Goal: Ask a question

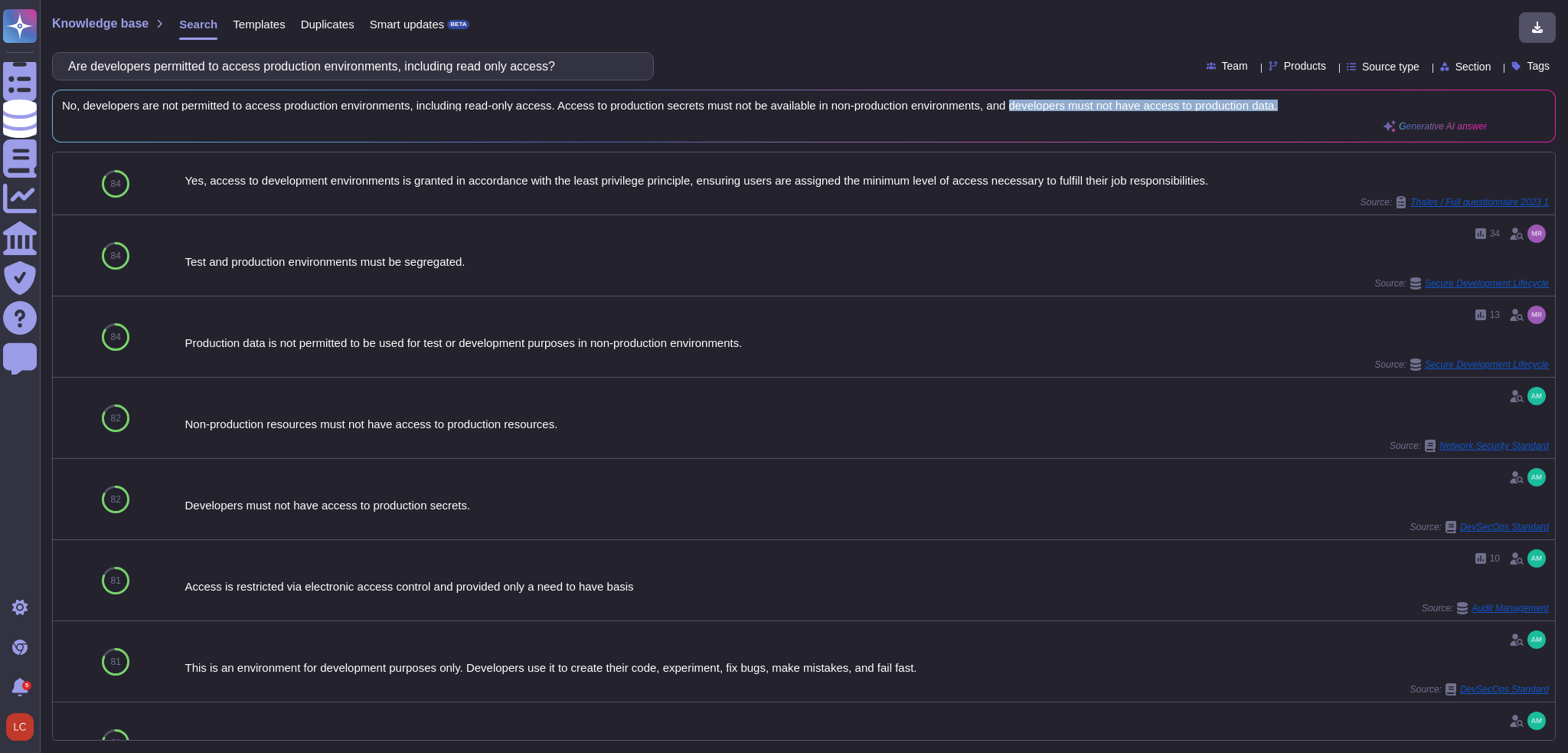
drag, startPoint x: 1281, startPoint y: 98, endPoint x: 1007, endPoint y: 100, distance: 274.0
click at [1007, 100] on div "No, developers are not permitted to access production environments, including r…" at bounding box center [804, 117] width 1502 height 52
copy span "developers must not have access to production data."
click at [563, 65] on input "Are developers permitted to access production environments, including read only…" at bounding box center [349, 66] width 578 height 27
click at [1524, 117] on icon at bounding box center [1524, 117] width 0 height 0
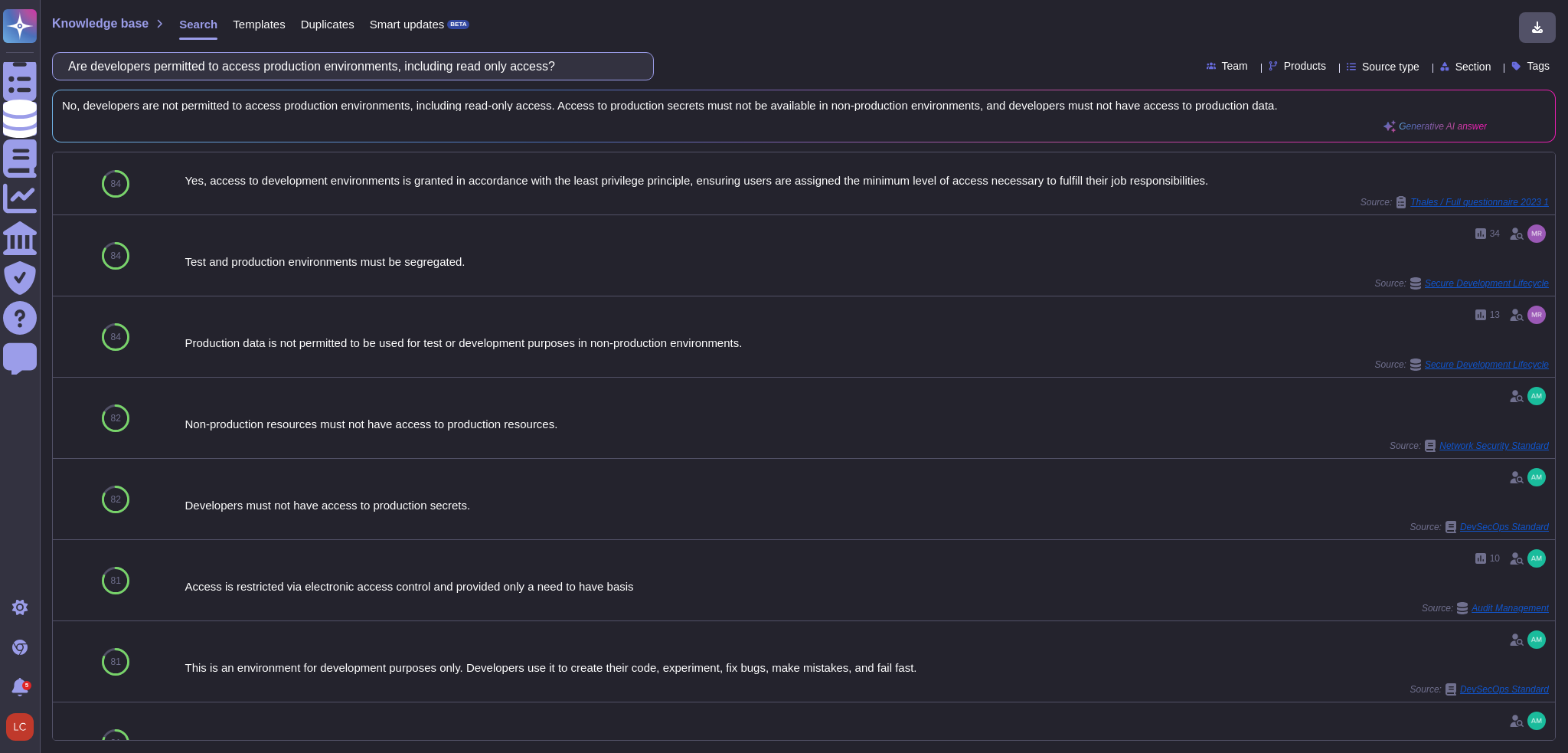
click at [573, 69] on input "Are developers permitted to access production environments, including read only…" at bounding box center [349, 66] width 578 height 27
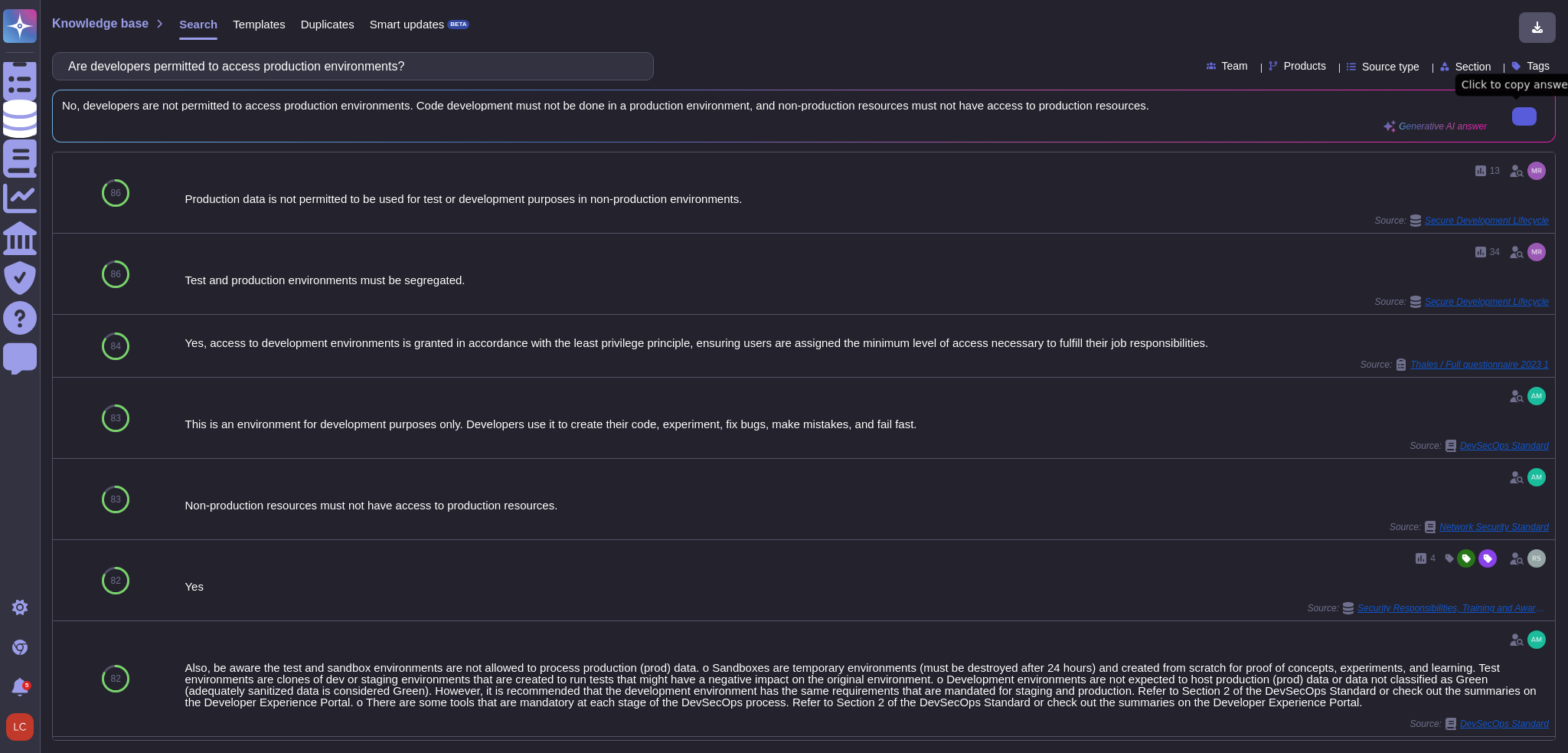
type input "Are developers permitted to access production environments?"
click at [1520, 123] on button at bounding box center [1524, 116] width 25 height 19
